Goal: Task Accomplishment & Management: Use online tool/utility

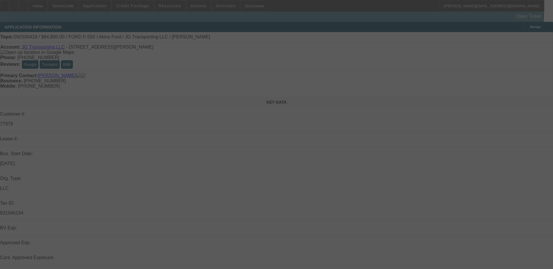
select select "0"
select select "2"
select select "0.1"
select select "4"
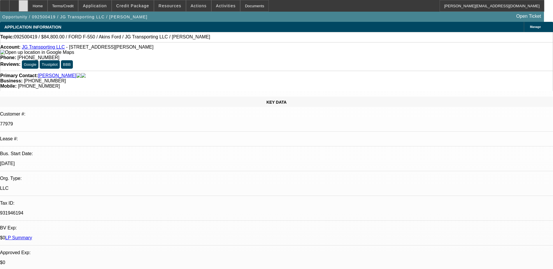
click at [23, 4] on icon at bounding box center [23, 4] width 0 height 0
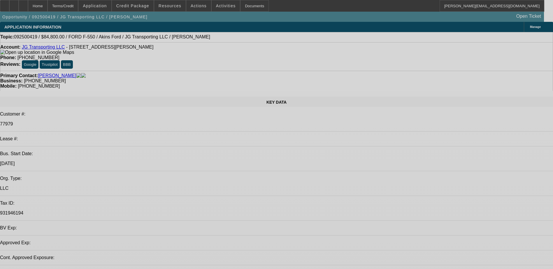
select select "0"
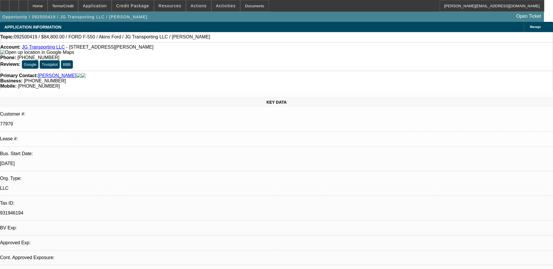
select select "2"
select select "0.1"
select select "4"
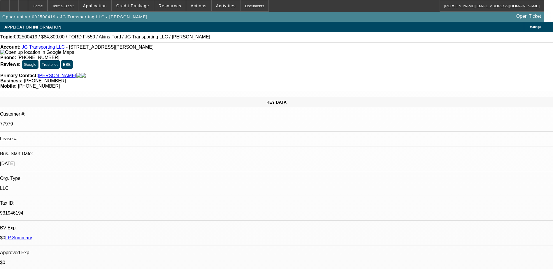
select select "0"
select select "2"
select select "0.1"
select select "4"
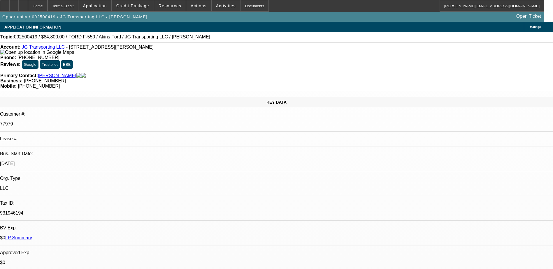
scroll to position [98, 0]
select select "0"
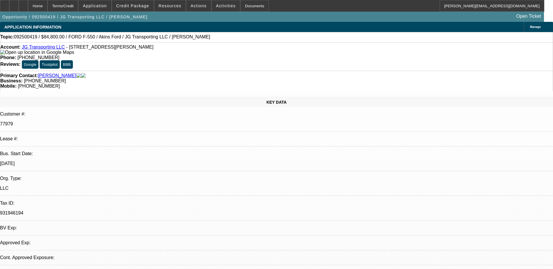
select select "2"
select select "0.1"
select select "1"
select select "2"
select select "4"
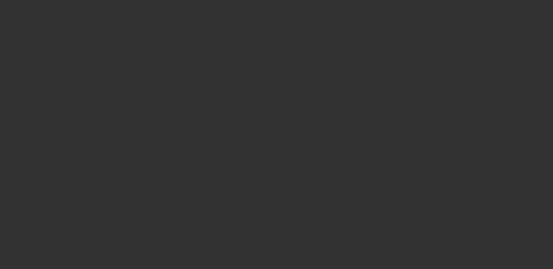
select select "0"
select select "2"
select select "0.1"
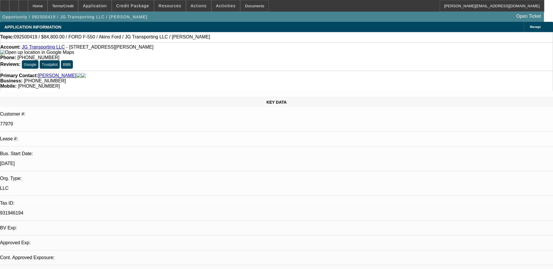
select select "1"
select select "2"
select select "4"
select select "0"
select select "2"
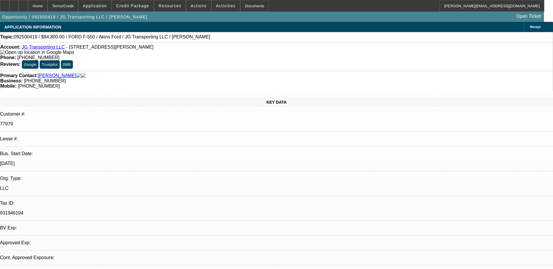
select select "2"
select select "0.1"
select select "4"
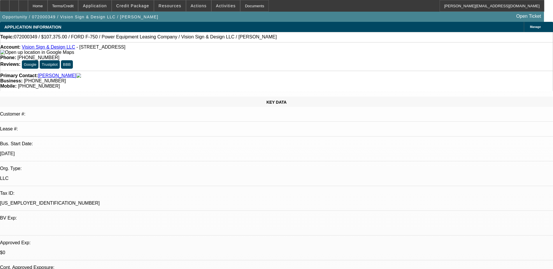
select select "0"
select select "2"
select select "0"
select select "2"
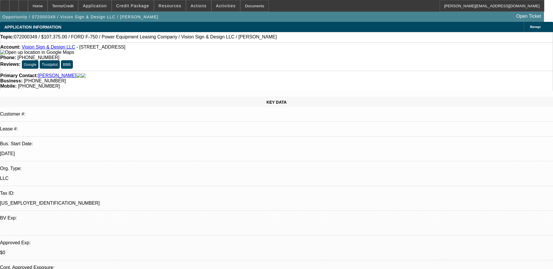
select select "0"
select select "2"
select select "0"
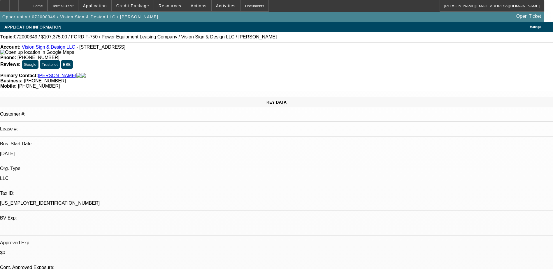
select select "2"
select select "0"
select select "1"
select select "2"
select select "6"
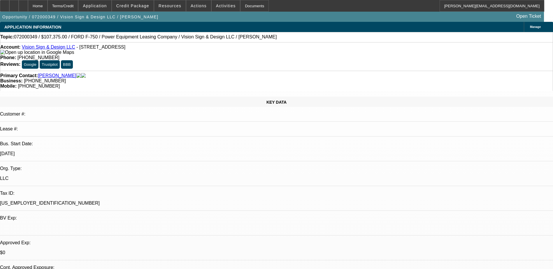
select select "1"
select select "2"
select select "6"
select select "1"
select select "2"
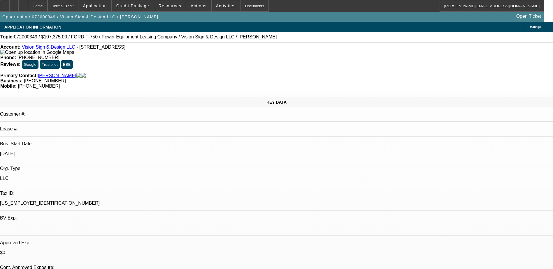
select select "6"
select select "1"
select select "2"
select select "6"
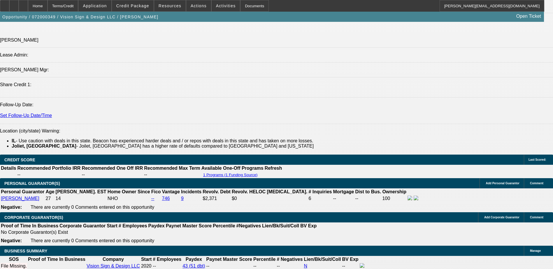
scroll to position [688, 0]
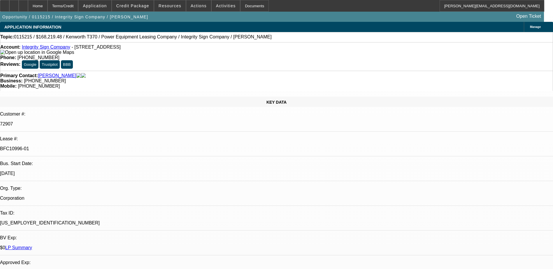
select select "0"
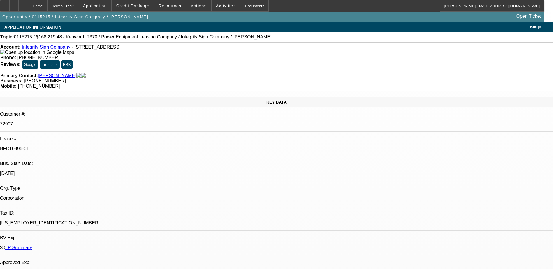
select select "0"
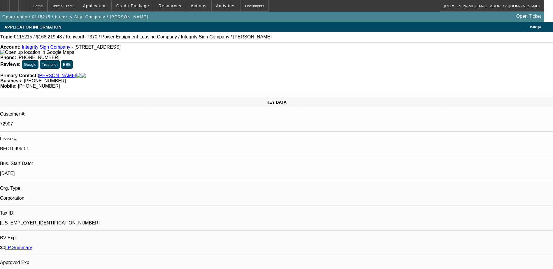
select select "0"
select select "1"
select select "15"
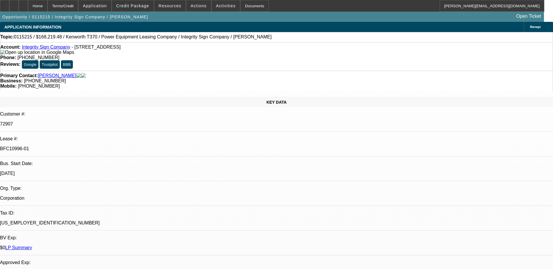
select select "1"
select select "3"
select select "15"
select select "1"
select select "3"
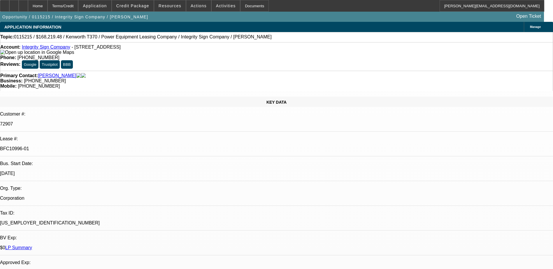
select select "15"
select select "1"
select select "3"
select select "14"
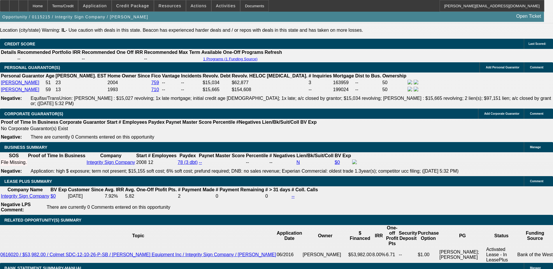
scroll to position [779, 0]
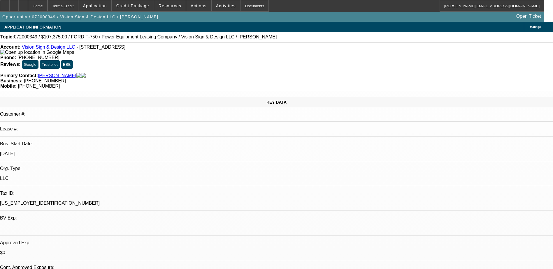
select select "0"
select select "2"
select select "0"
select select "6"
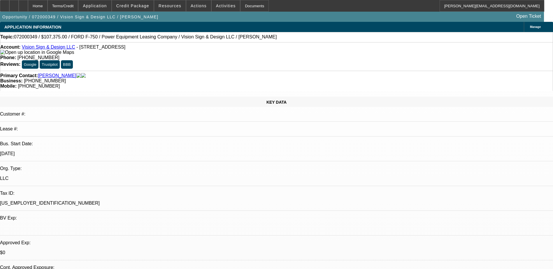
select select "0"
select select "2"
select select "0"
select select "6"
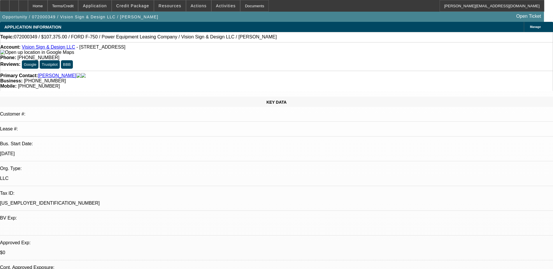
select select "0"
select select "2"
select select "0"
select select "6"
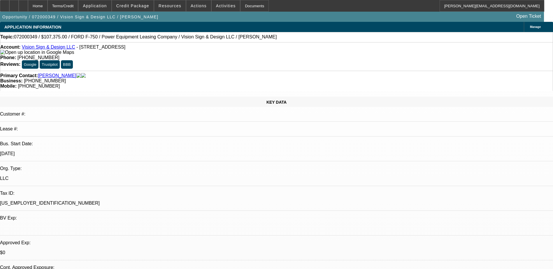
select select "0"
select select "2"
select select "0"
select select "6"
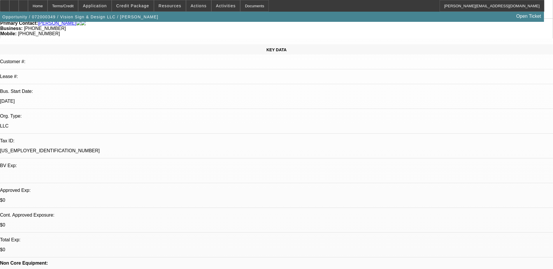
scroll to position [117, 0]
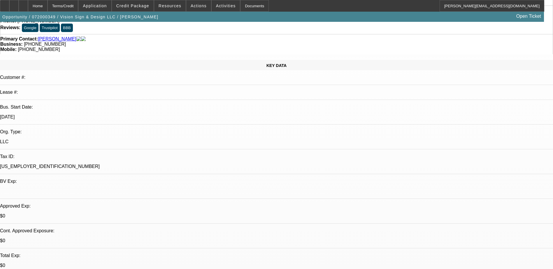
scroll to position [29, 0]
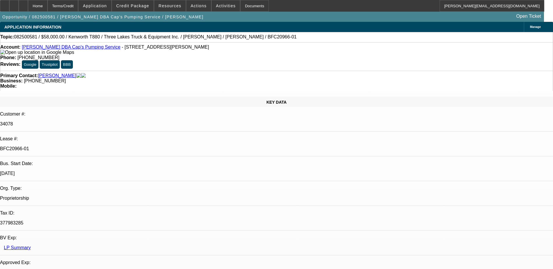
select select "0"
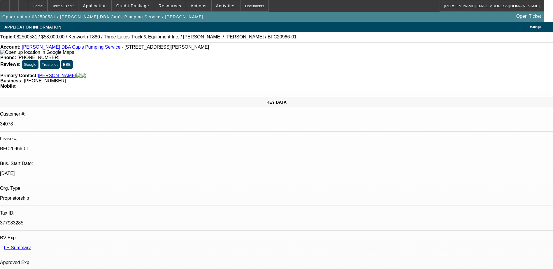
select select "0"
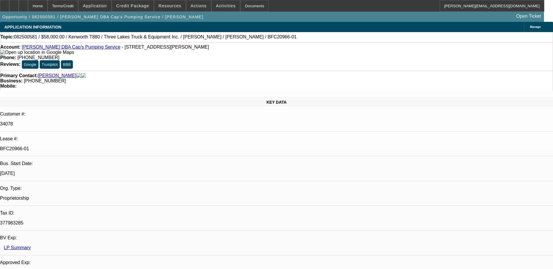
select select "0"
select select "0.1"
select select "1"
select select "9"
select select "6"
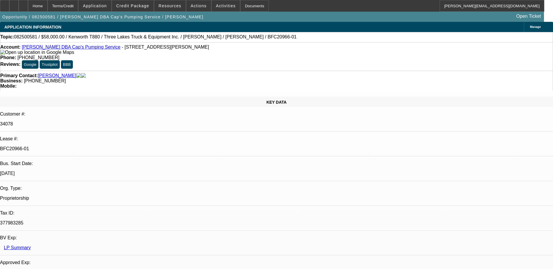
select select "1"
select select "9"
select select "6"
select select "1"
select select "9"
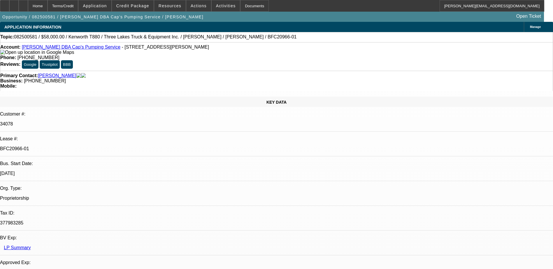
select select "6"
select select "1"
select select "9"
select select "4"
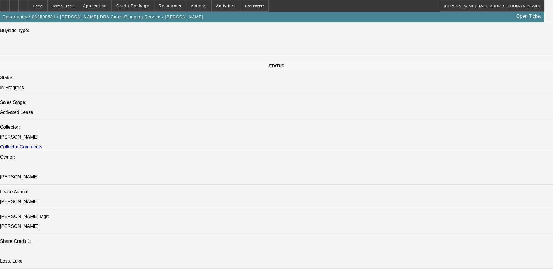
scroll to position [612, 0]
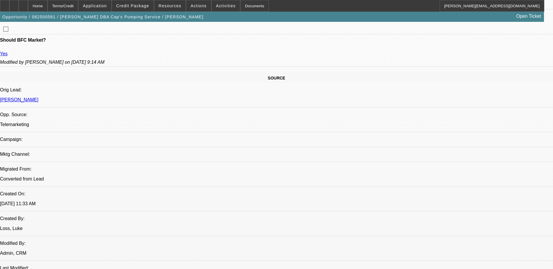
scroll to position [408, 0]
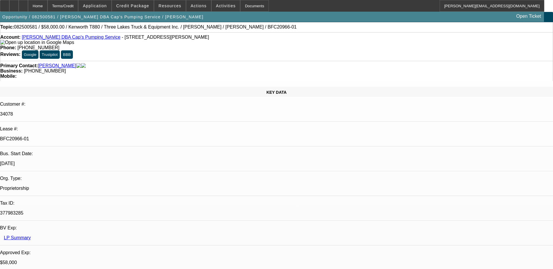
scroll to position [0, 0]
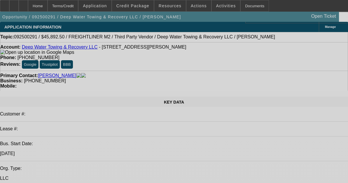
select select "0"
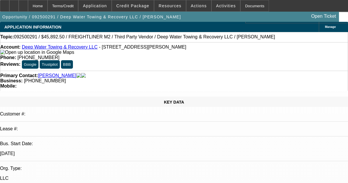
select select "0"
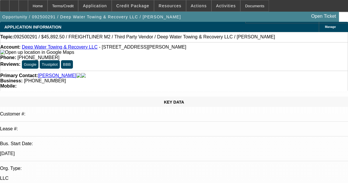
select select "0"
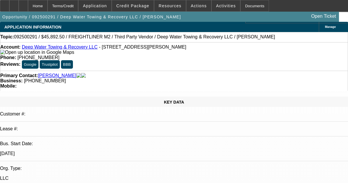
select select "0"
select select "1"
select select "6"
select select "1"
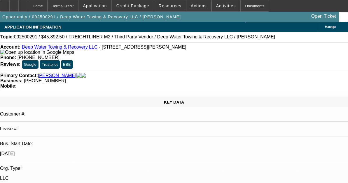
select select "1"
select select "6"
select select "1"
select select "6"
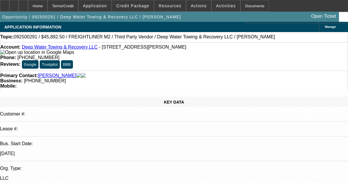
select select "1"
select select "6"
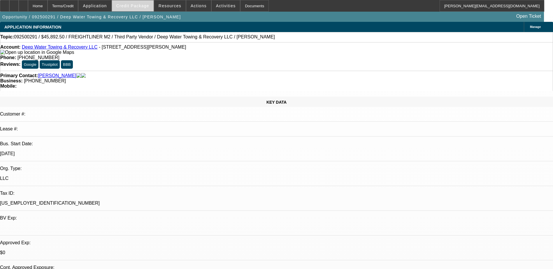
click at [132, 5] on span "Credit Package" at bounding box center [132, 5] width 33 height 5
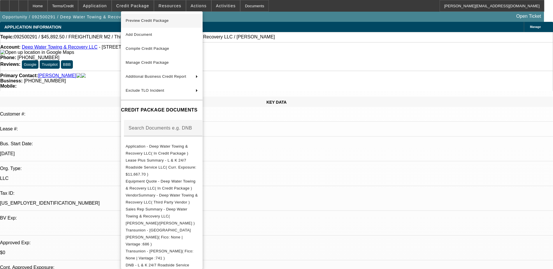
click at [149, 22] on span "Preview Credit Package" at bounding box center [147, 20] width 43 height 4
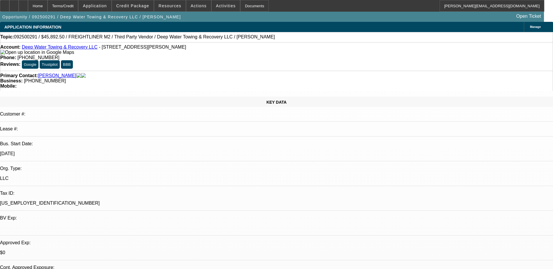
scroll to position [977, 0]
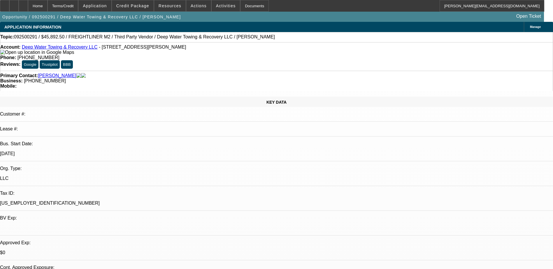
drag, startPoint x: 420, startPoint y: 124, endPoint x: 411, endPoint y: 95, distance: 30.1
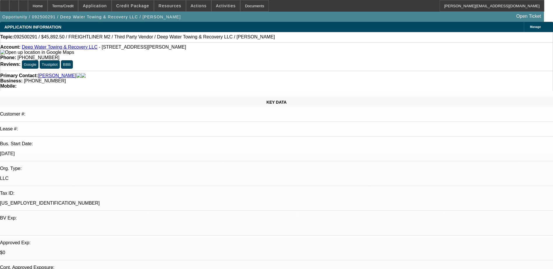
scroll to position [0, 0]
